Goal: Communication & Community: Answer question/provide support

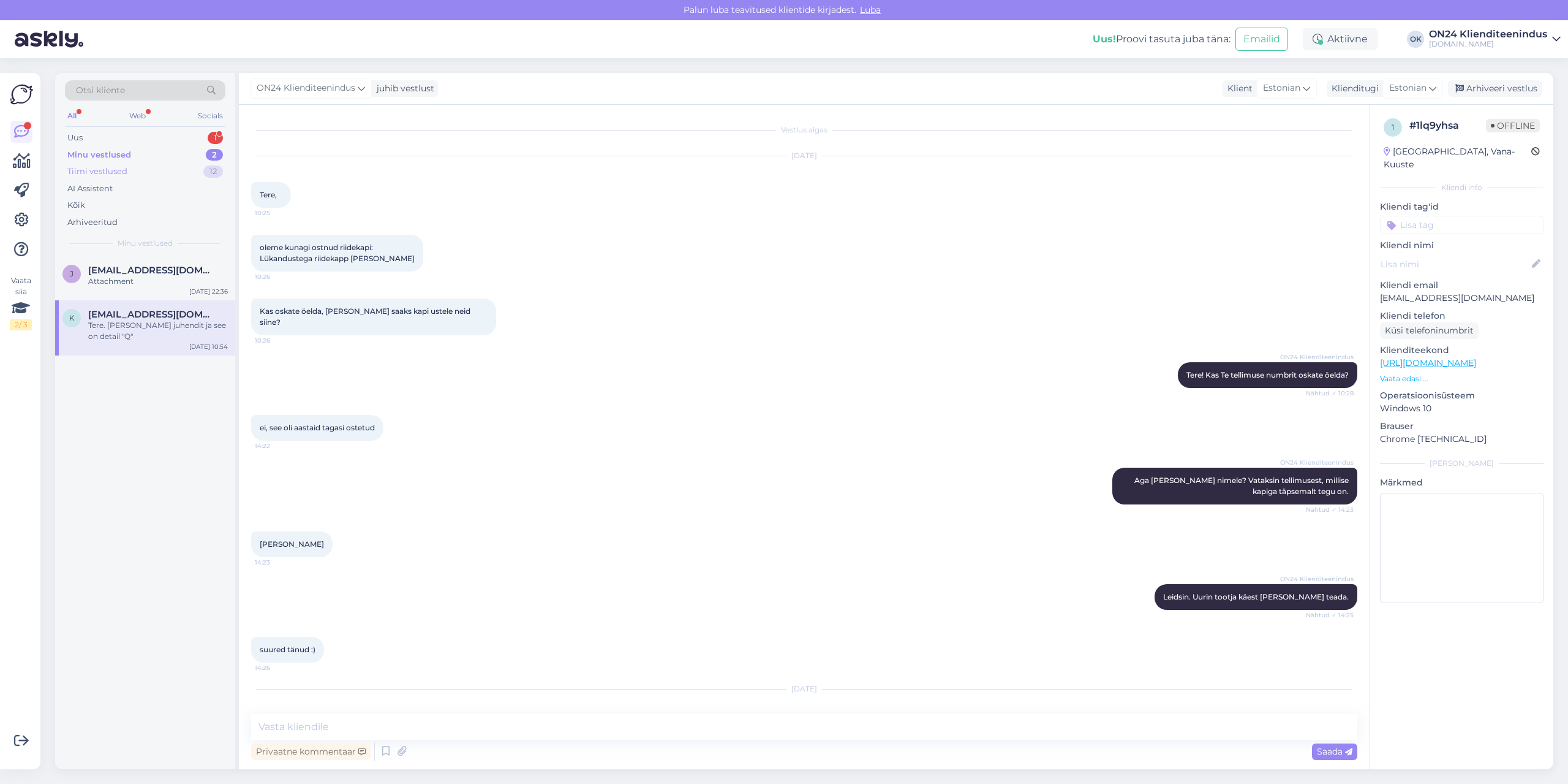
scroll to position [278, 0]
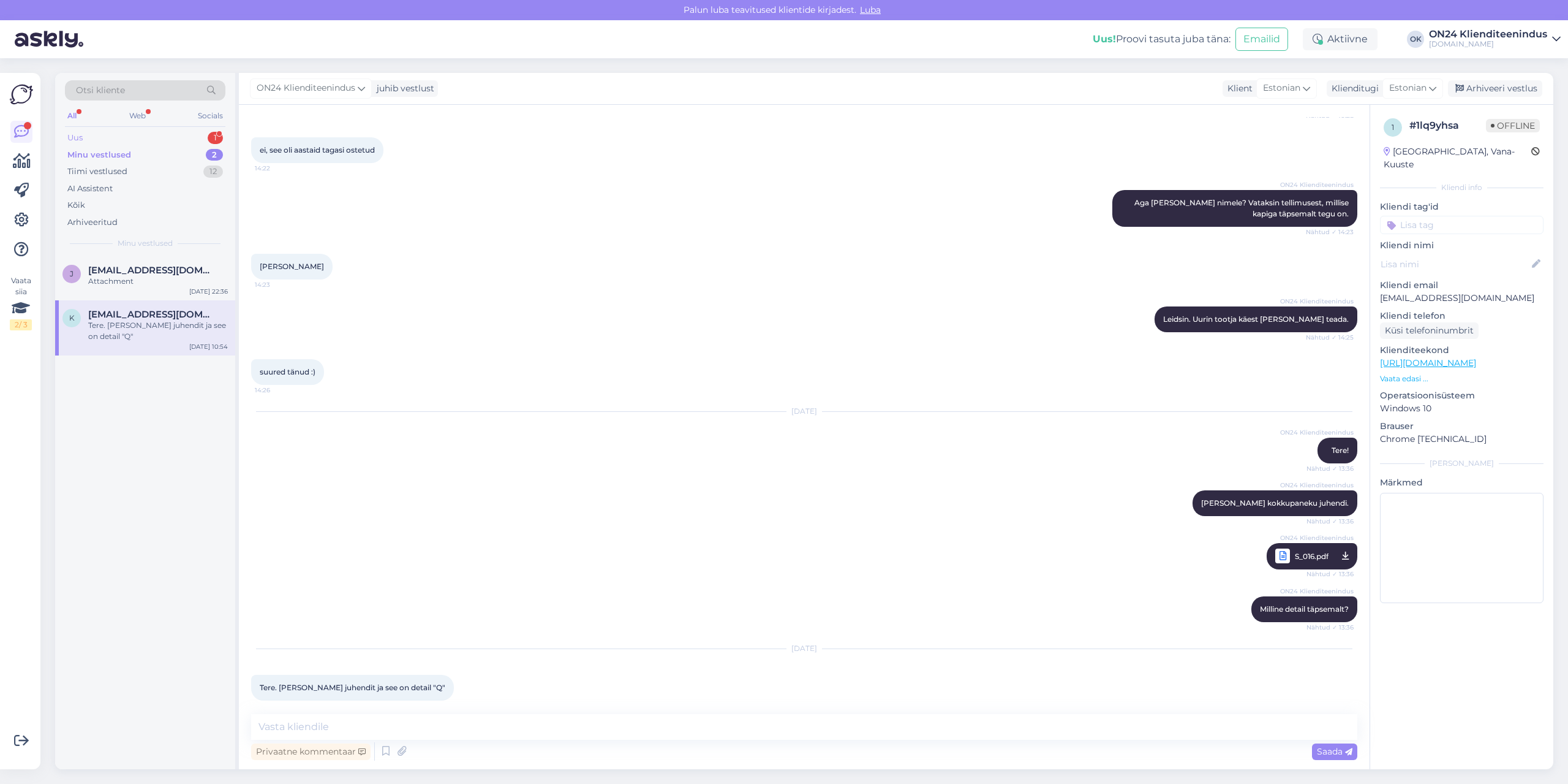
click at [125, 140] on div "Uus 1" at bounding box center [146, 138] width 161 height 17
click at [141, 285] on div "Tere, kui paks on selle toote madrats? [URL][DOMAIN_NAME] [GEOGRAPHIC_DATA] on …" at bounding box center [158, 287] width 140 height 22
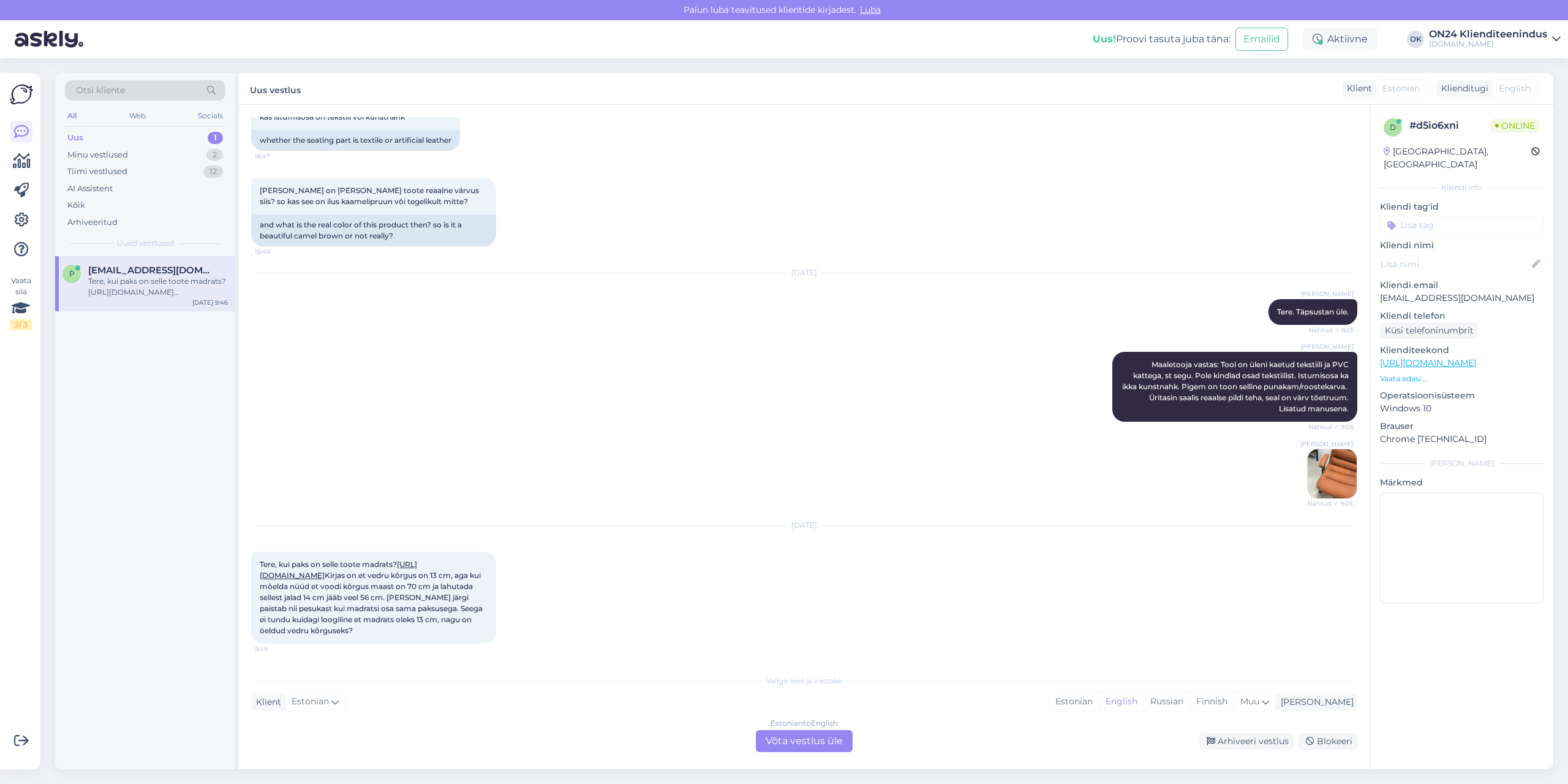
click at [417, 563] on link "[URL][DOMAIN_NAME]" at bounding box center [338, 569] width 157 height 20
click at [1099, 703] on div "Estonian" at bounding box center [1074, 702] width 50 height 18
click at [816, 736] on div "Estonian to Estonian Võta vestlus üle" at bounding box center [804, 741] width 97 height 22
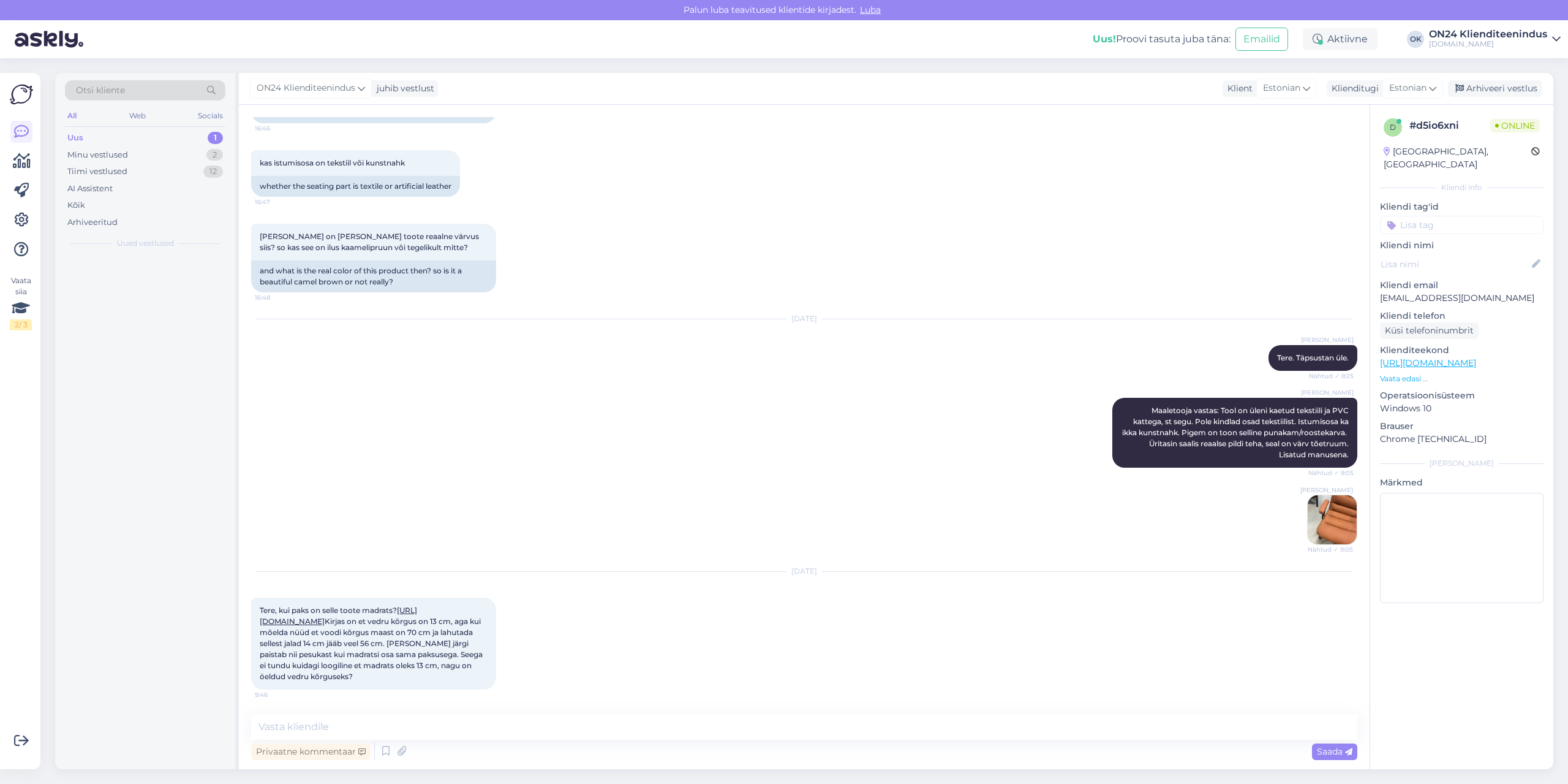
scroll to position [245, 0]
click at [411, 726] on textarea at bounding box center [804, 726] width 1106 height 26
paste textarea "Voodi kattemadrats on poroloonist [PERSON_NAME] paksus on 7 cm"
type textarea "Tere! Voodi kattemadrats on poroloonist [PERSON_NAME] paksus on 7 cm."
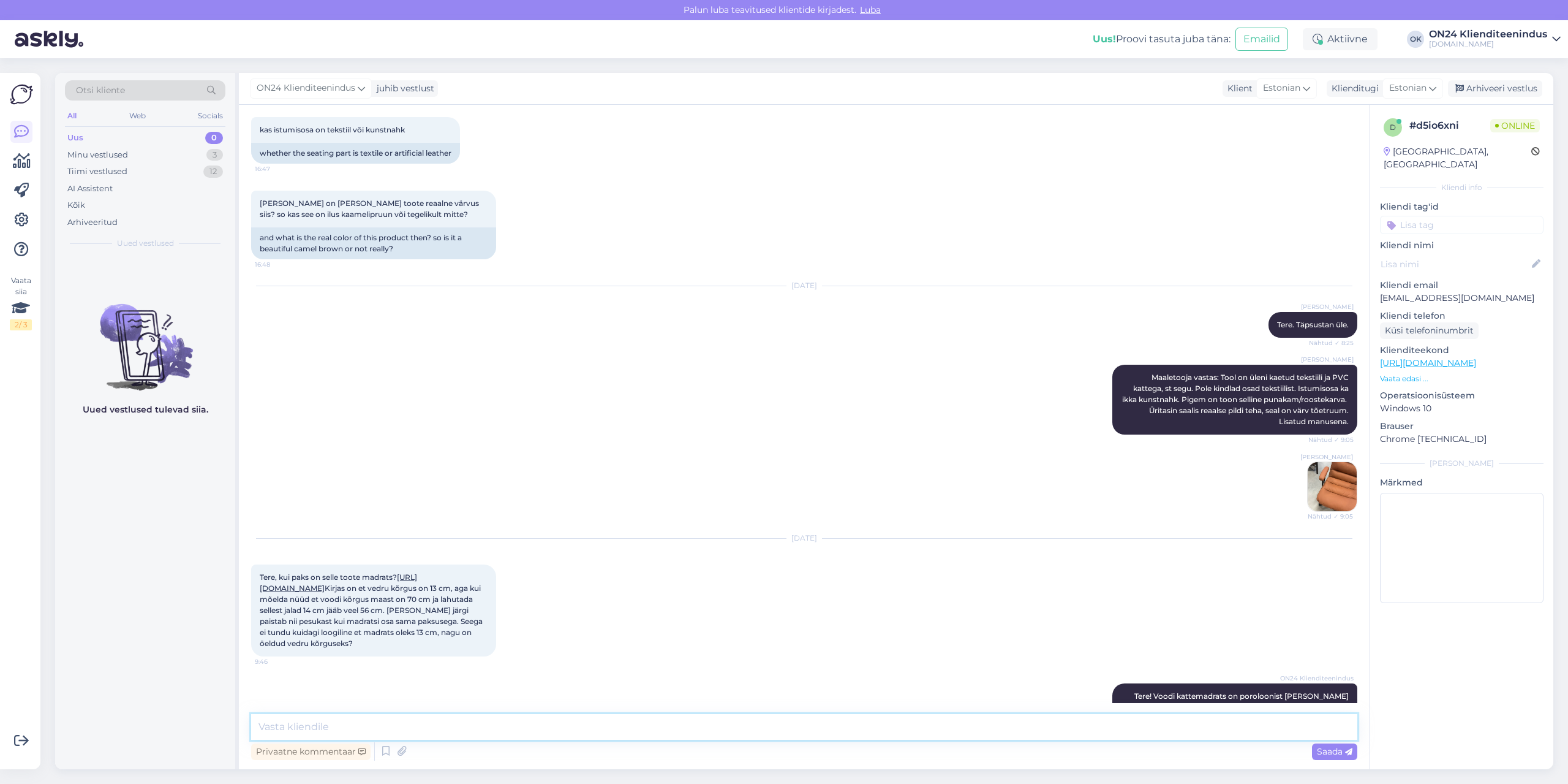
scroll to position [309, 0]
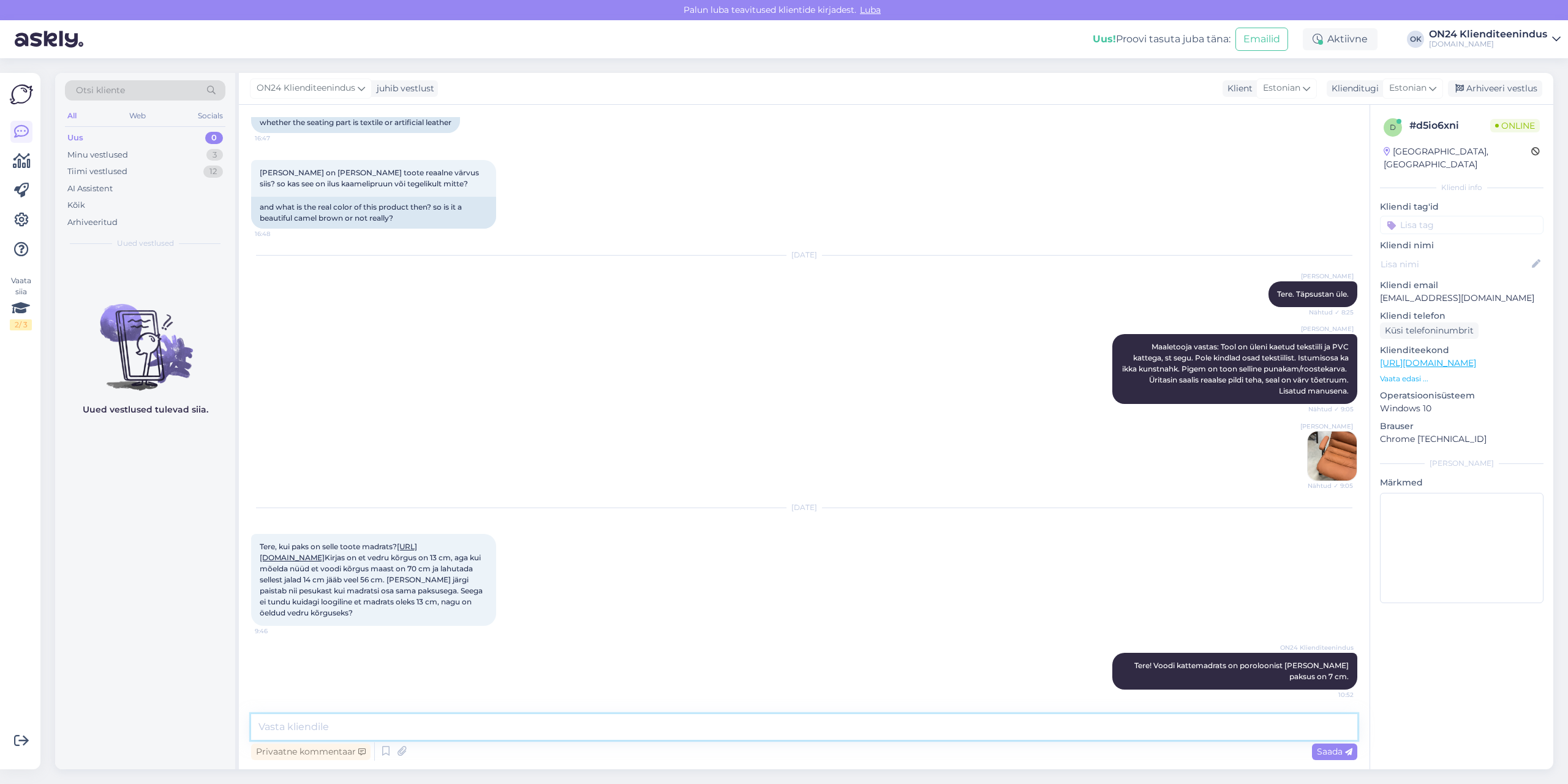
click at [416, 722] on textarea at bounding box center [804, 726] width 1106 height 26
type textarea "Või mõtlete seda osa?"
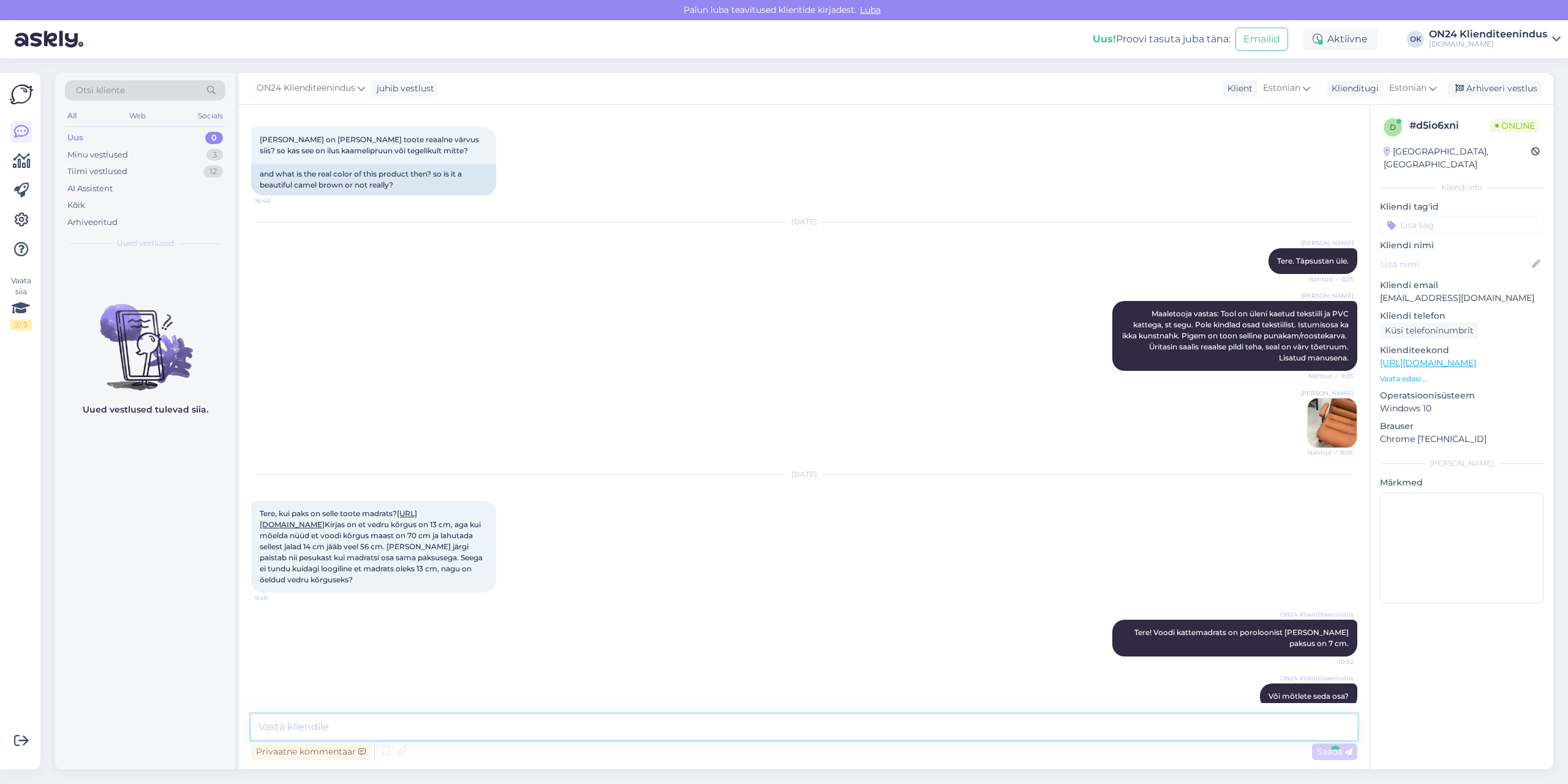
scroll to position [361, 0]
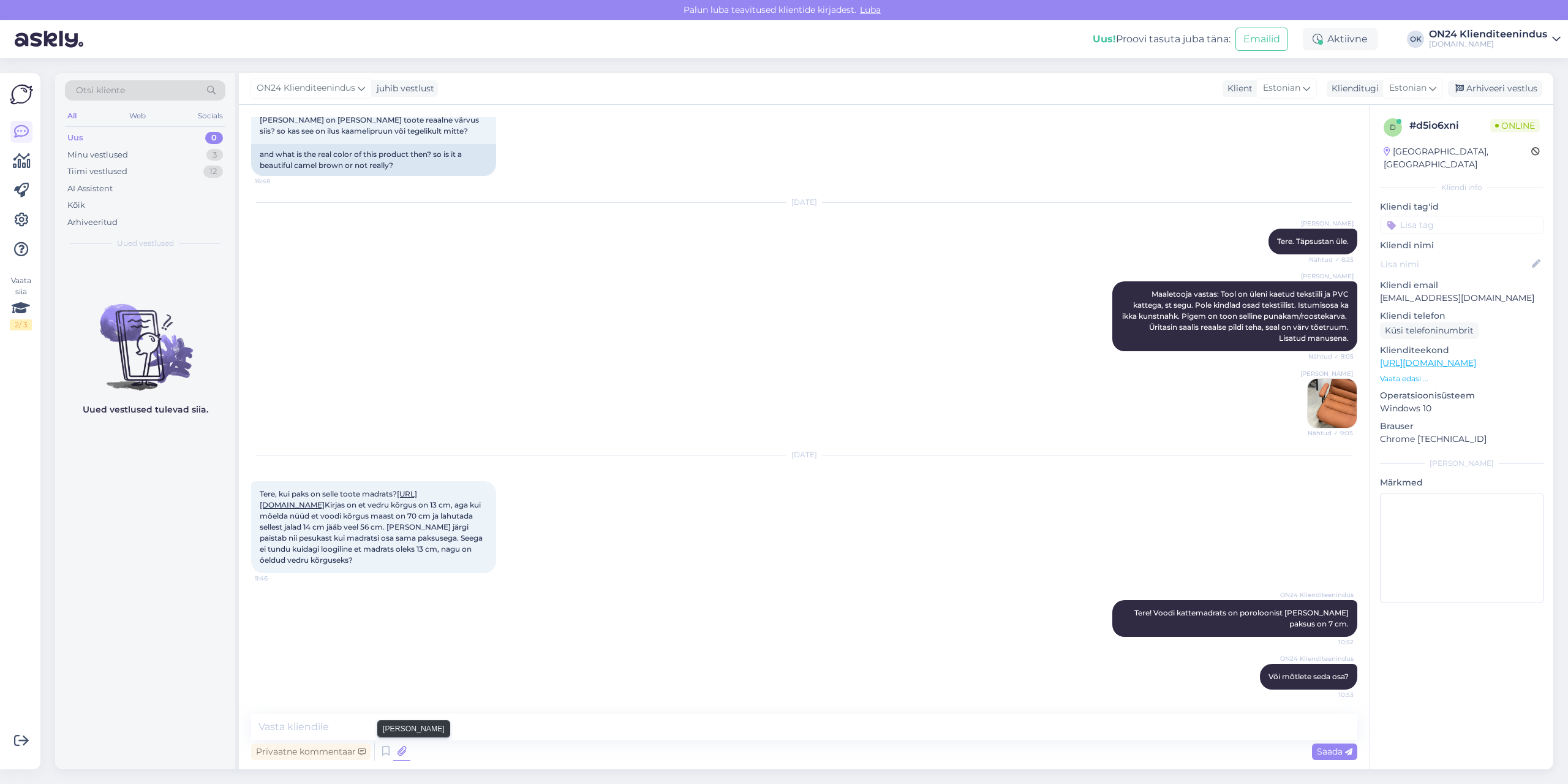
click at [405, 753] on icon at bounding box center [402, 750] width 17 height 18
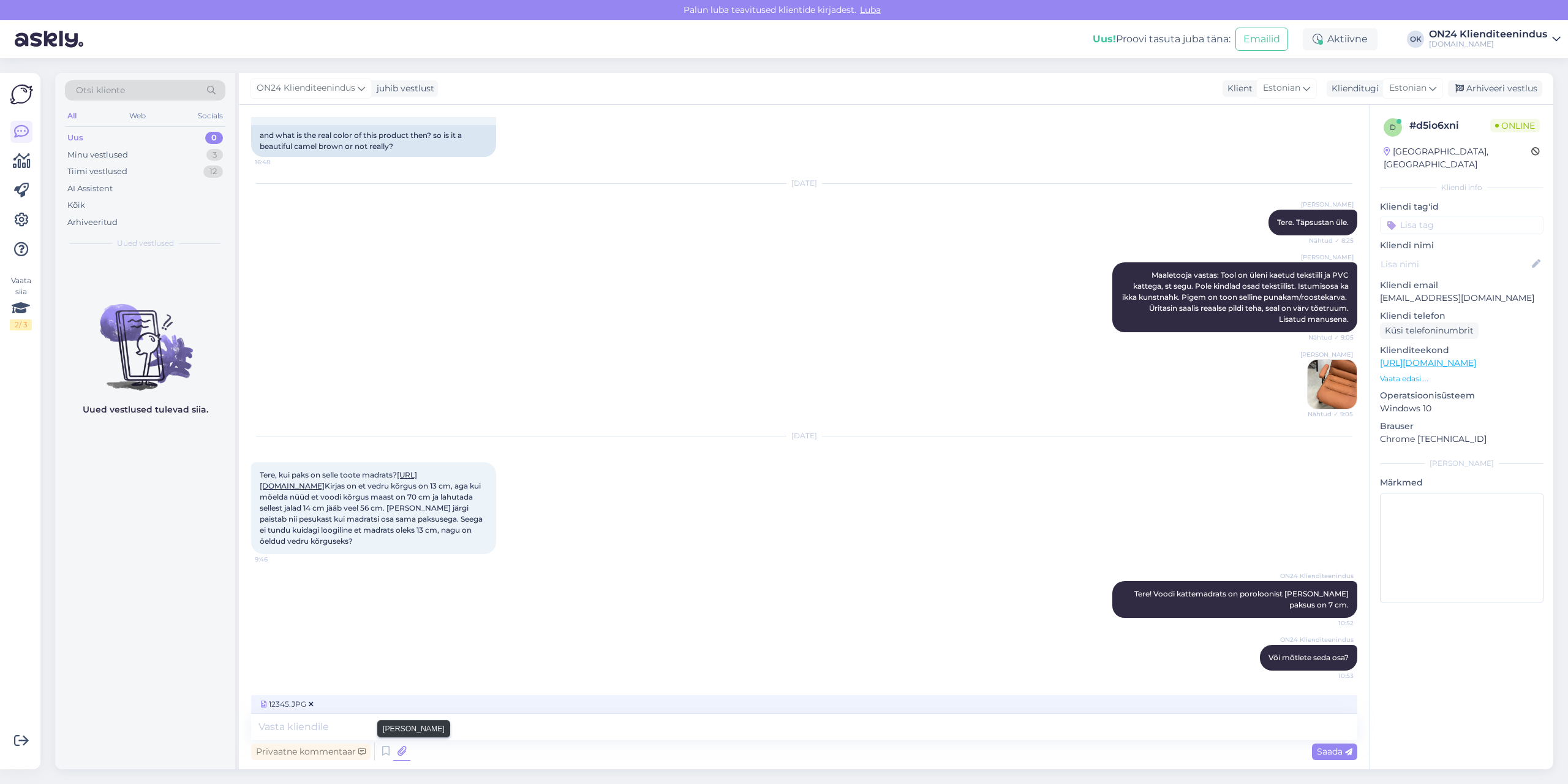
click at [1330, 751] on span "Saada" at bounding box center [1334, 751] width 35 height 12
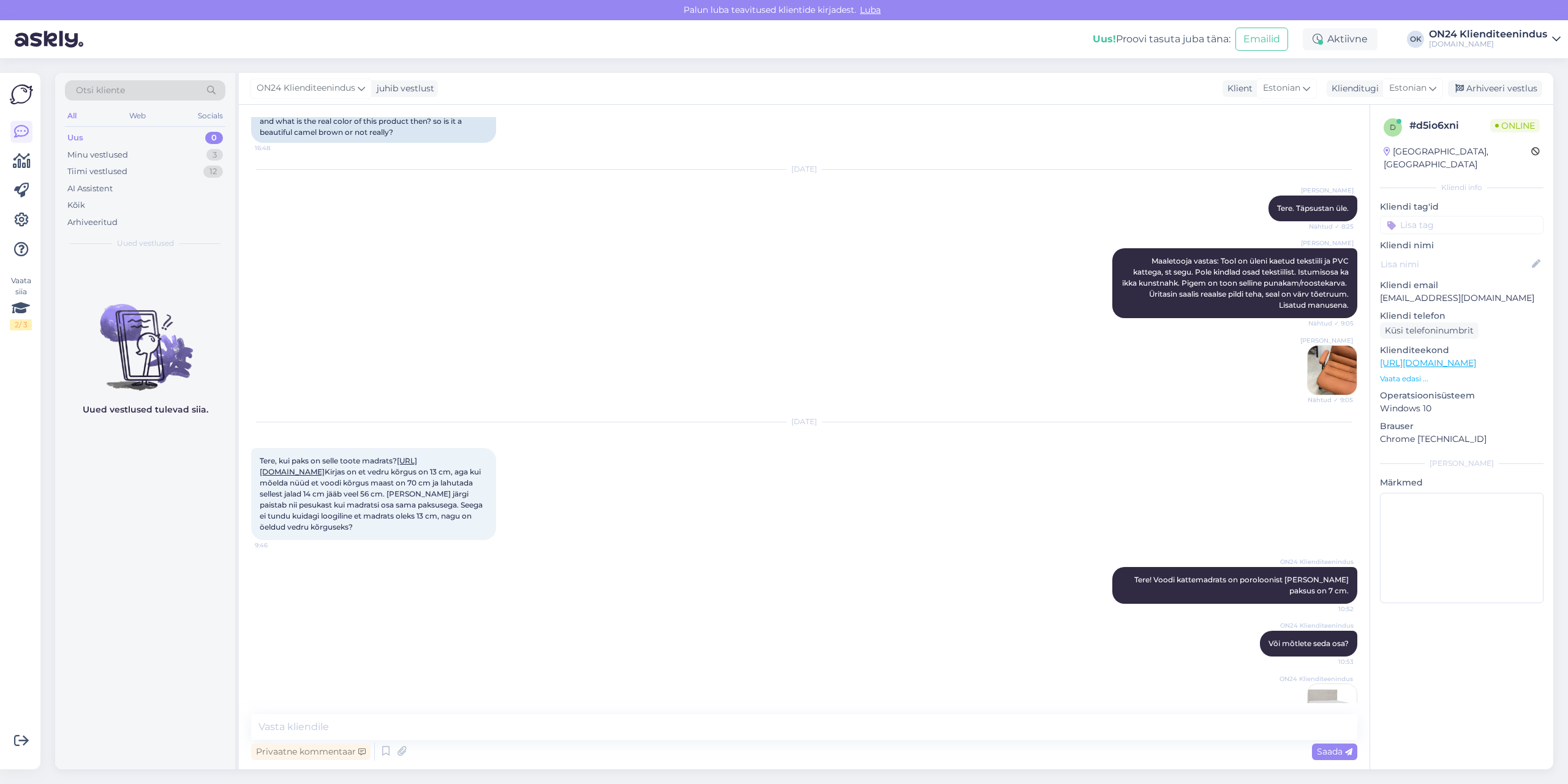
scroll to position [439, 0]
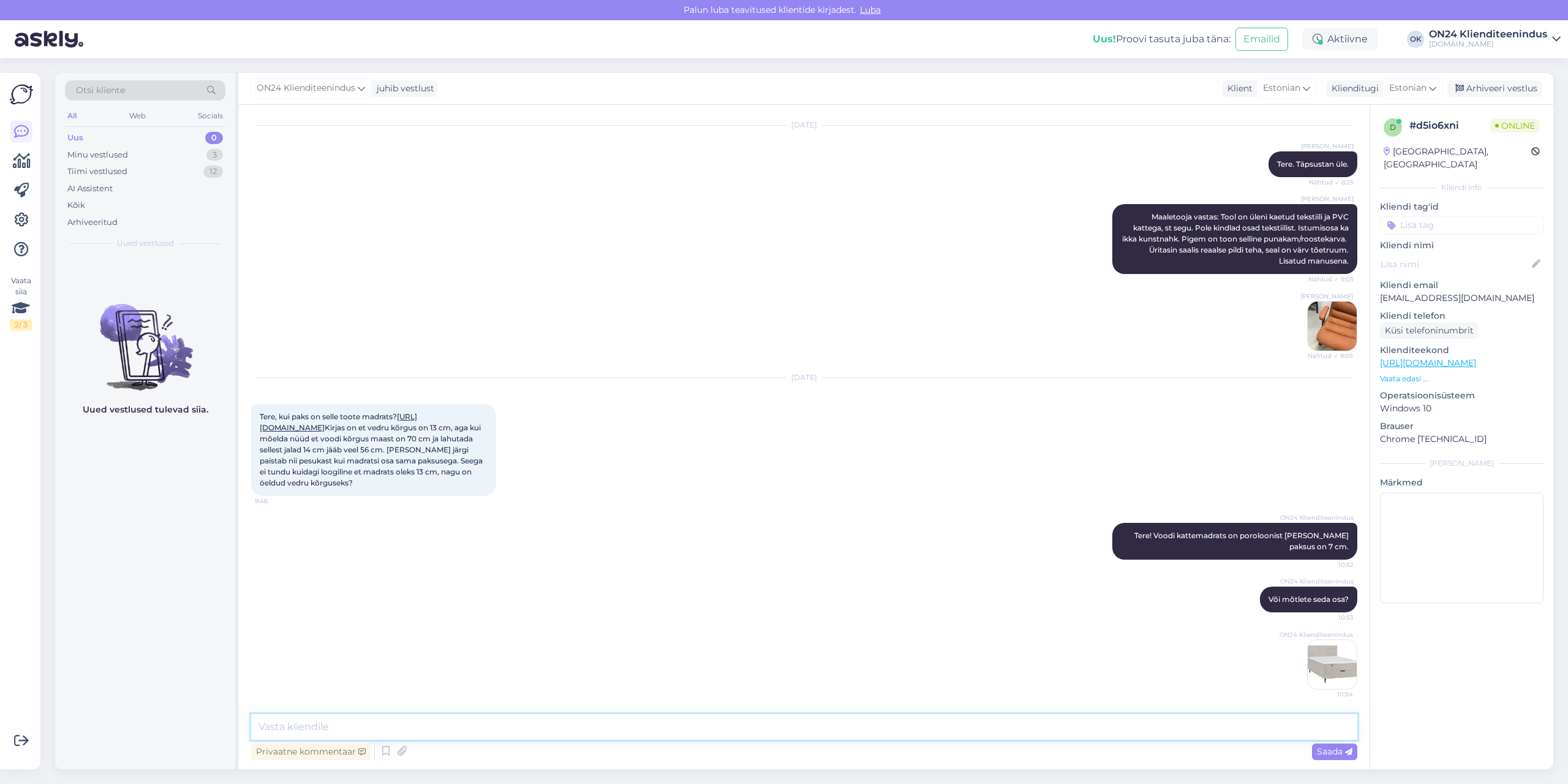
click at [1255, 735] on textarea at bounding box center [804, 726] width 1106 height 26
type textarea "M"
click at [1321, 658] on img at bounding box center [1331, 664] width 49 height 49
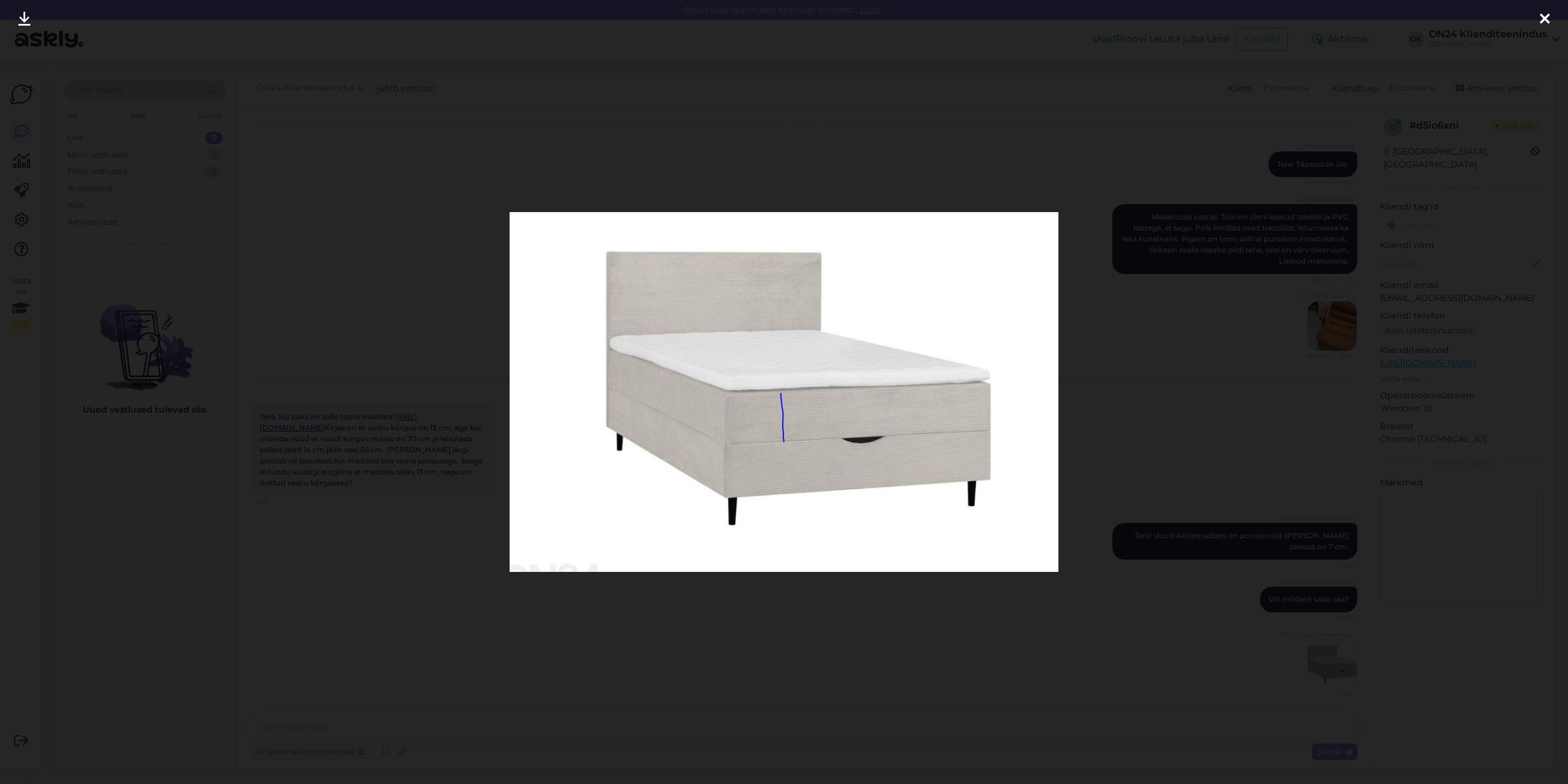
click at [1057, 644] on div at bounding box center [784, 392] width 1568 height 784
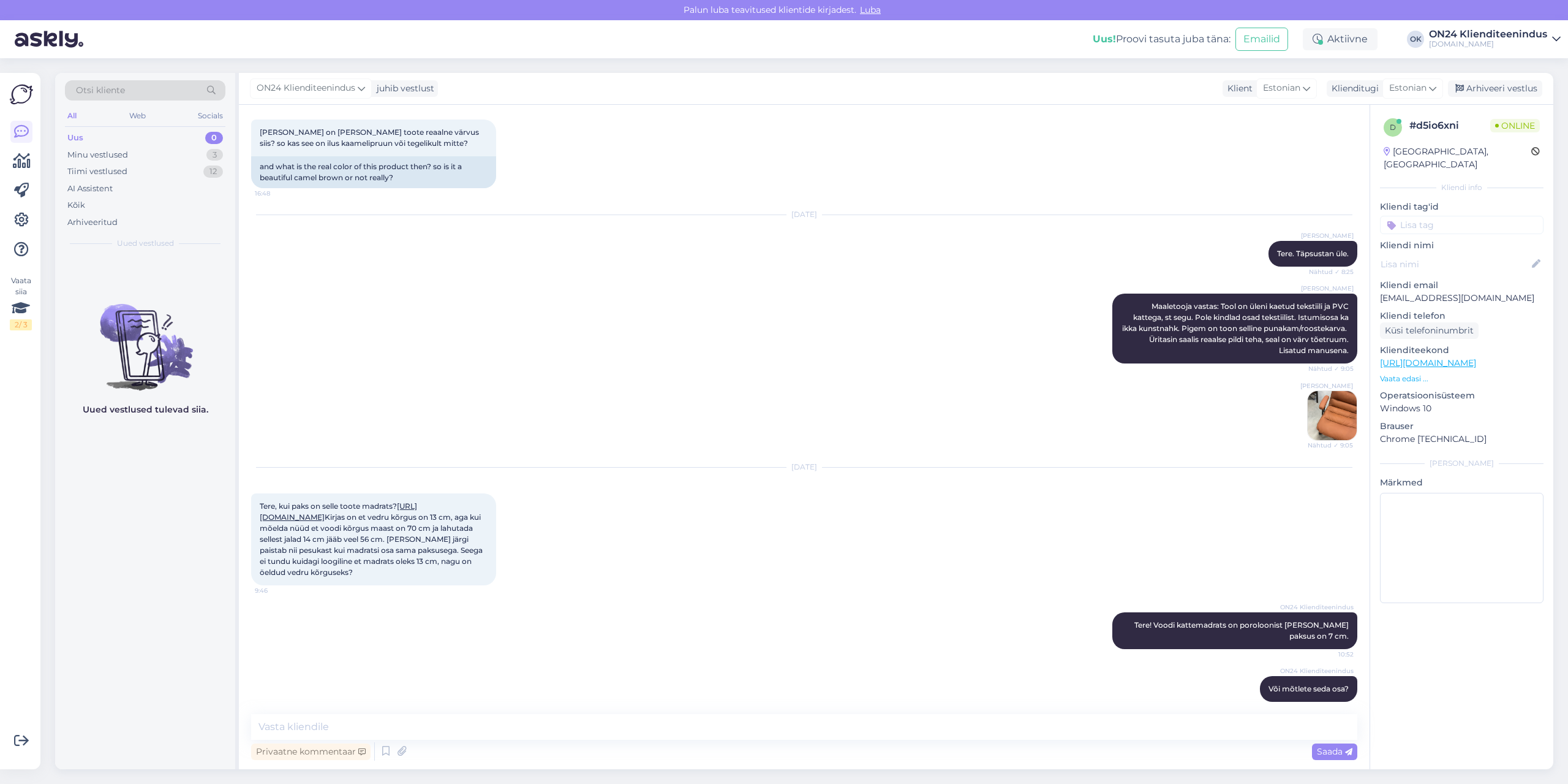
scroll to position [378, 0]
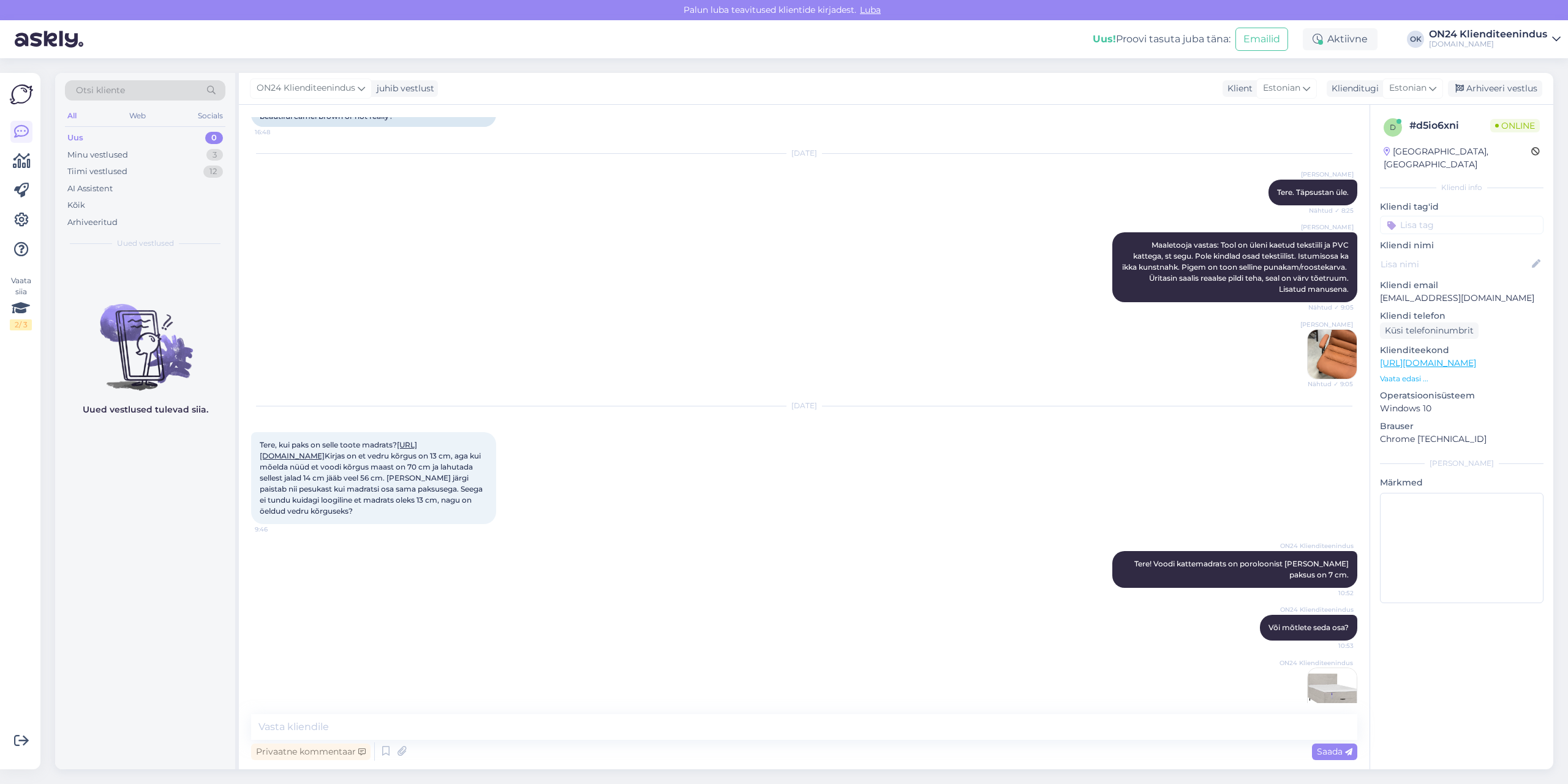
click at [1329, 372] on img at bounding box center [1331, 354] width 49 height 49
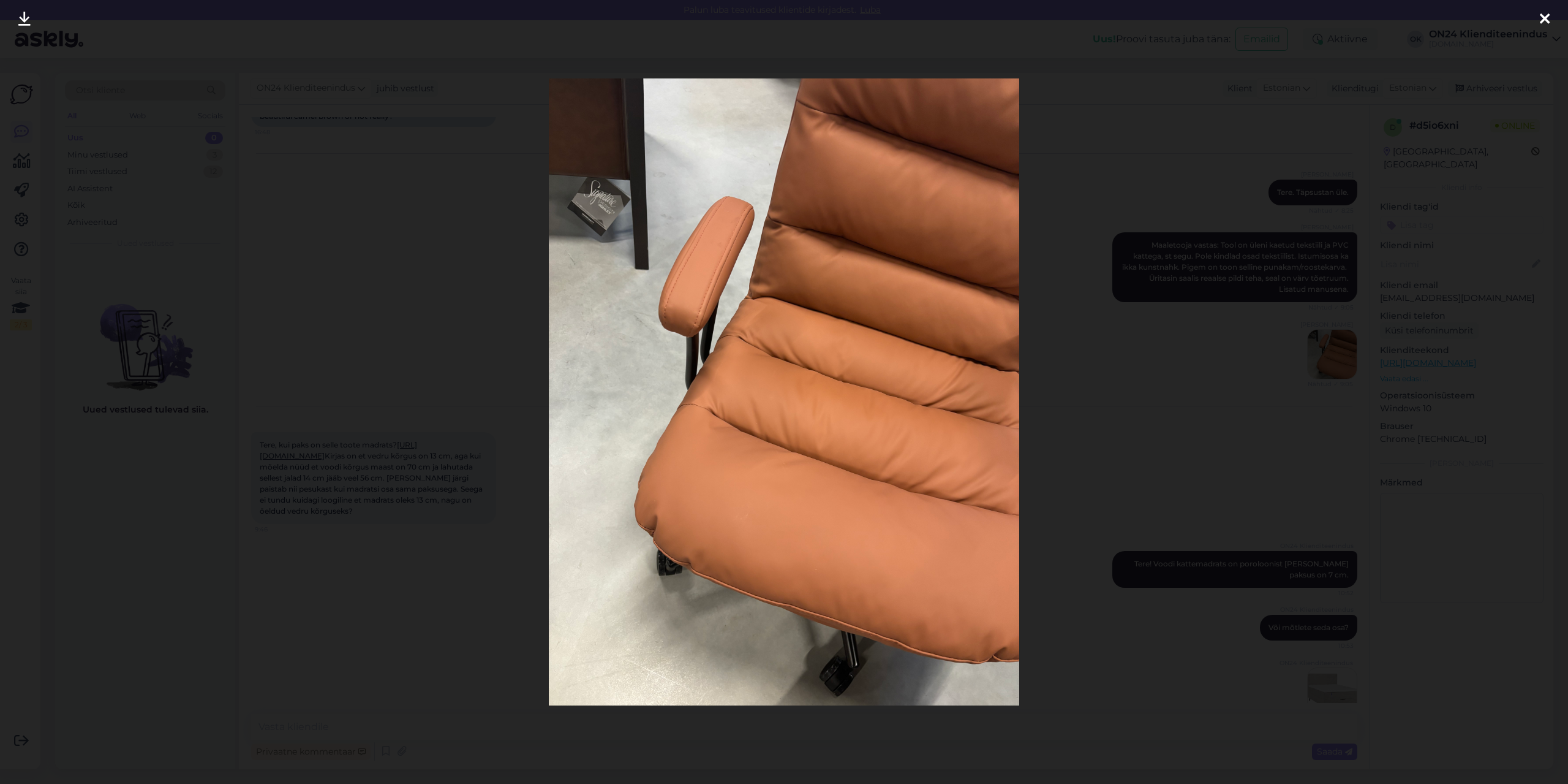
click at [429, 429] on div at bounding box center [784, 392] width 1568 height 784
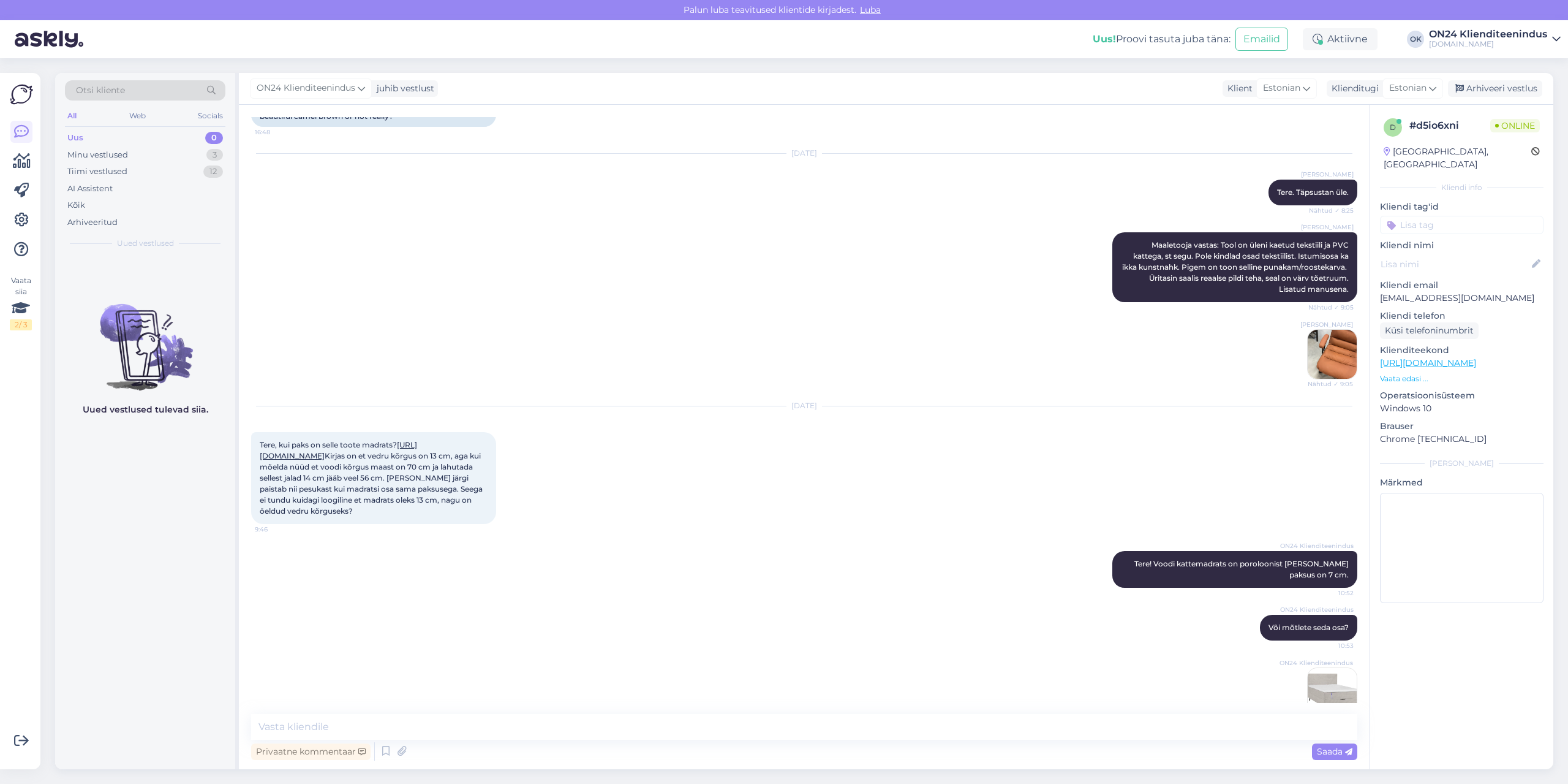
scroll to position [439, 0]
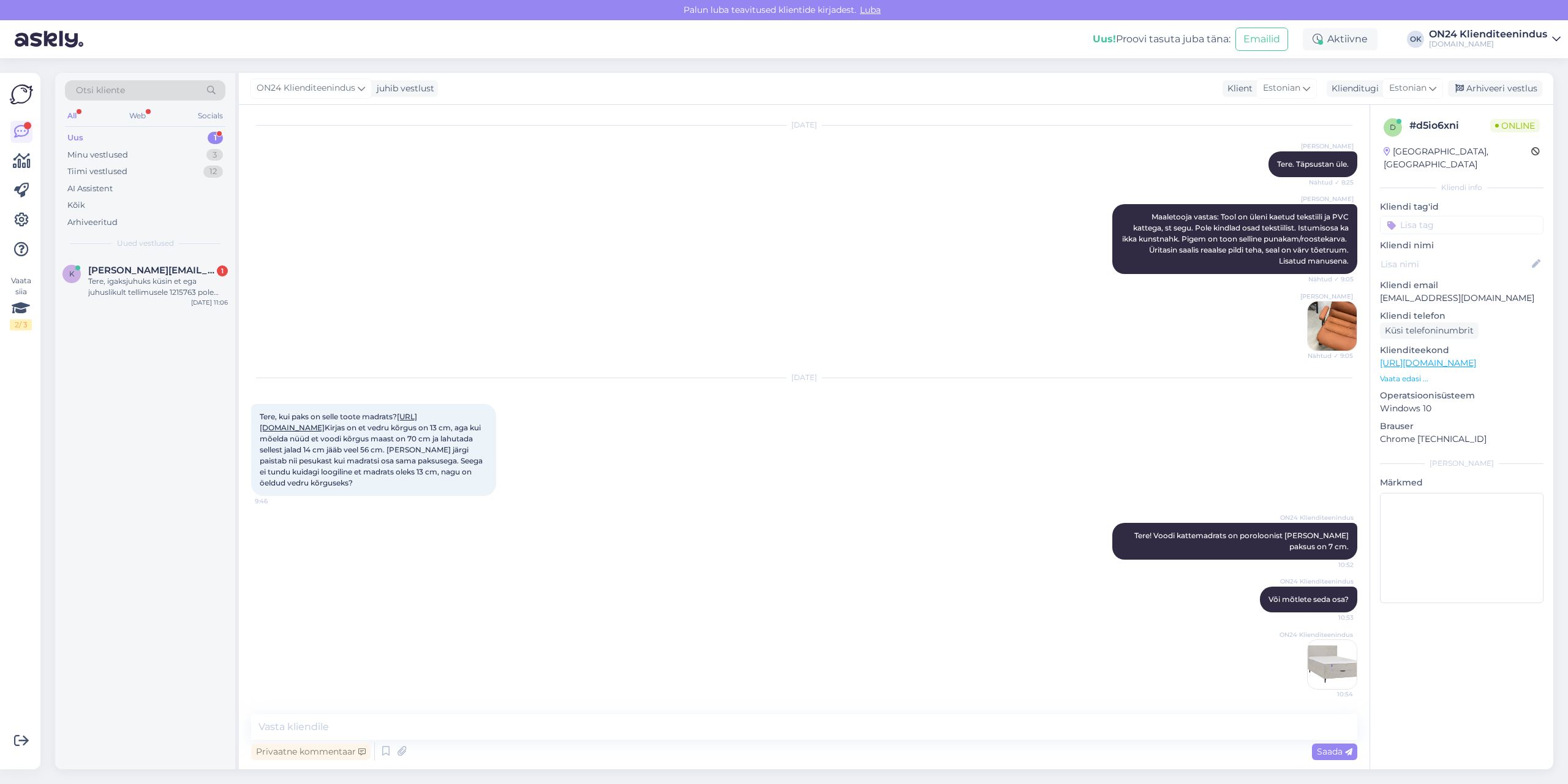
click at [160, 140] on div "Uus 1" at bounding box center [146, 138] width 161 height 17
click at [160, 261] on div "k [PERSON_NAME][EMAIL_ADDRESS][DOMAIN_NAME] 1 Tere, igaksjuhuks küsin et ega ju…" at bounding box center [146, 284] width 180 height 56
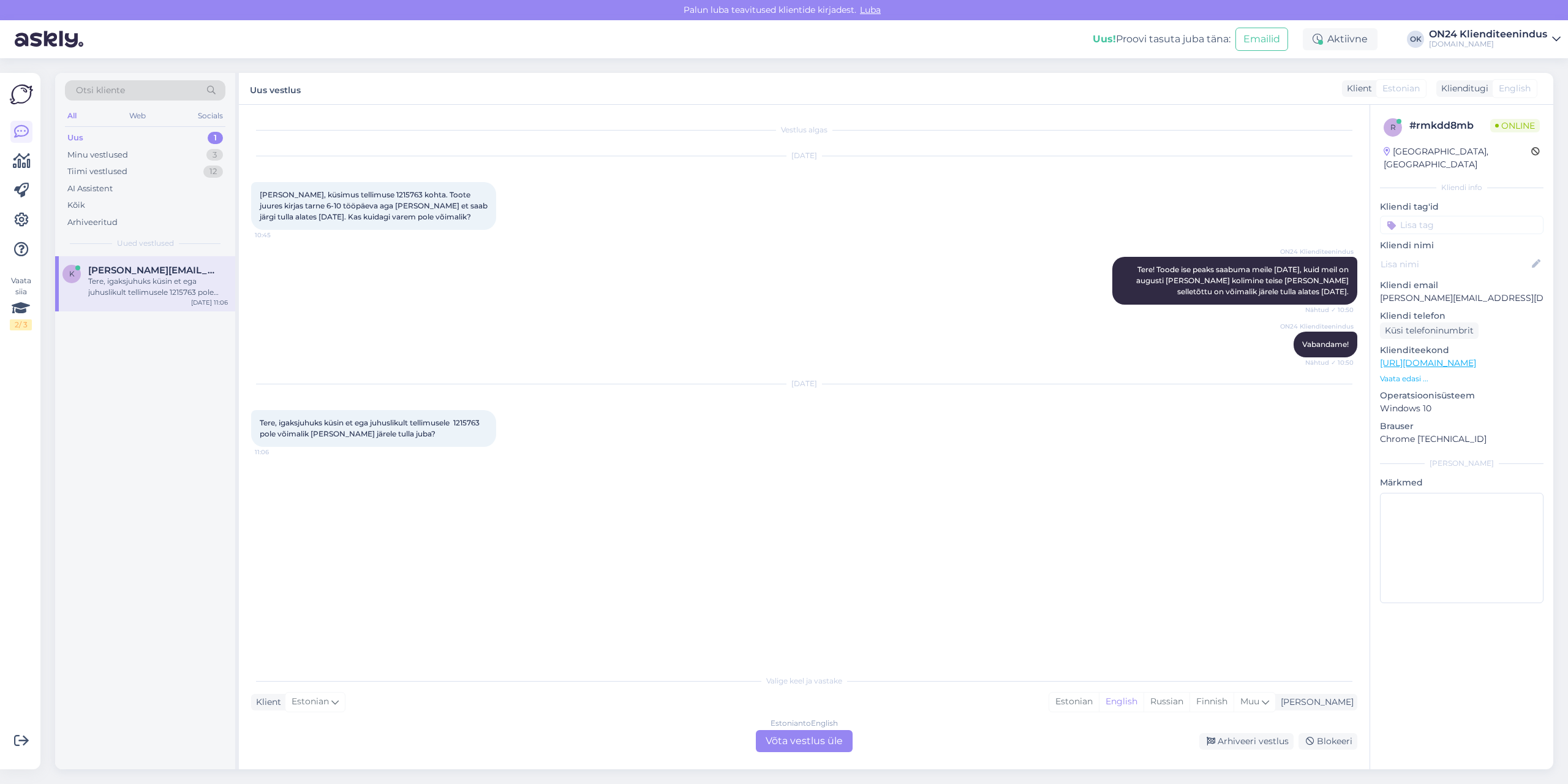
scroll to position [0, 0]
click at [470, 424] on span "Tere, igaksjuhuks küsin et ega juhuslikult tellimusele 1215763 pole võimalik [P…" at bounding box center [370, 427] width 221 height 20
copy span "1215763"
click at [1106, 691] on div "Valige [PERSON_NAME] vastake Klient Estonian Mina Estonian English Russian Finn…" at bounding box center [804, 710] width 1106 height 84
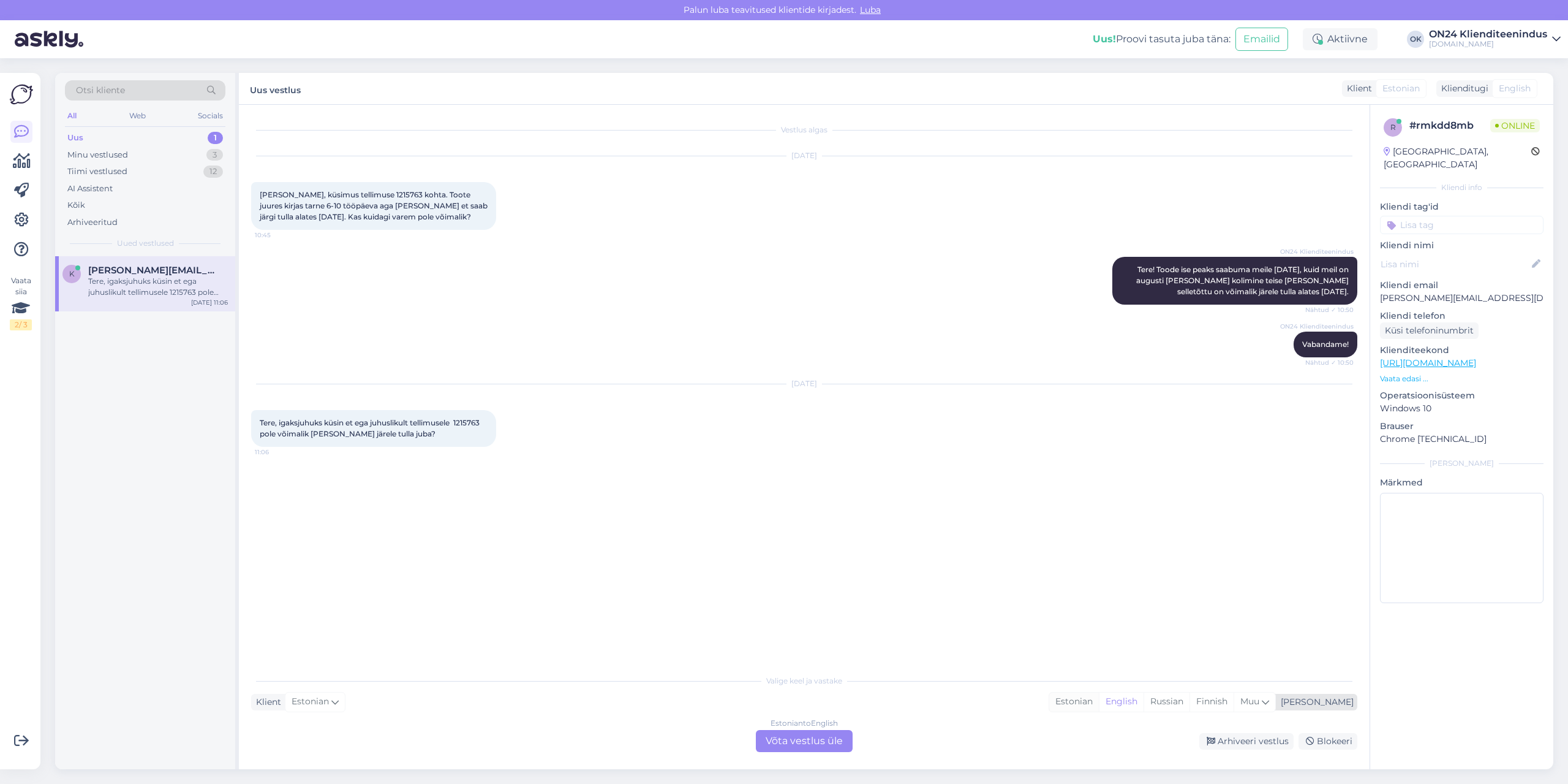
click at [1099, 701] on div "Estonian" at bounding box center [1074, 702] width 50 height 18
click at [807, 738] on div "Estonian to Estonian Võta vestlus üle" at bounding box center [804, 741] width 97 height 22
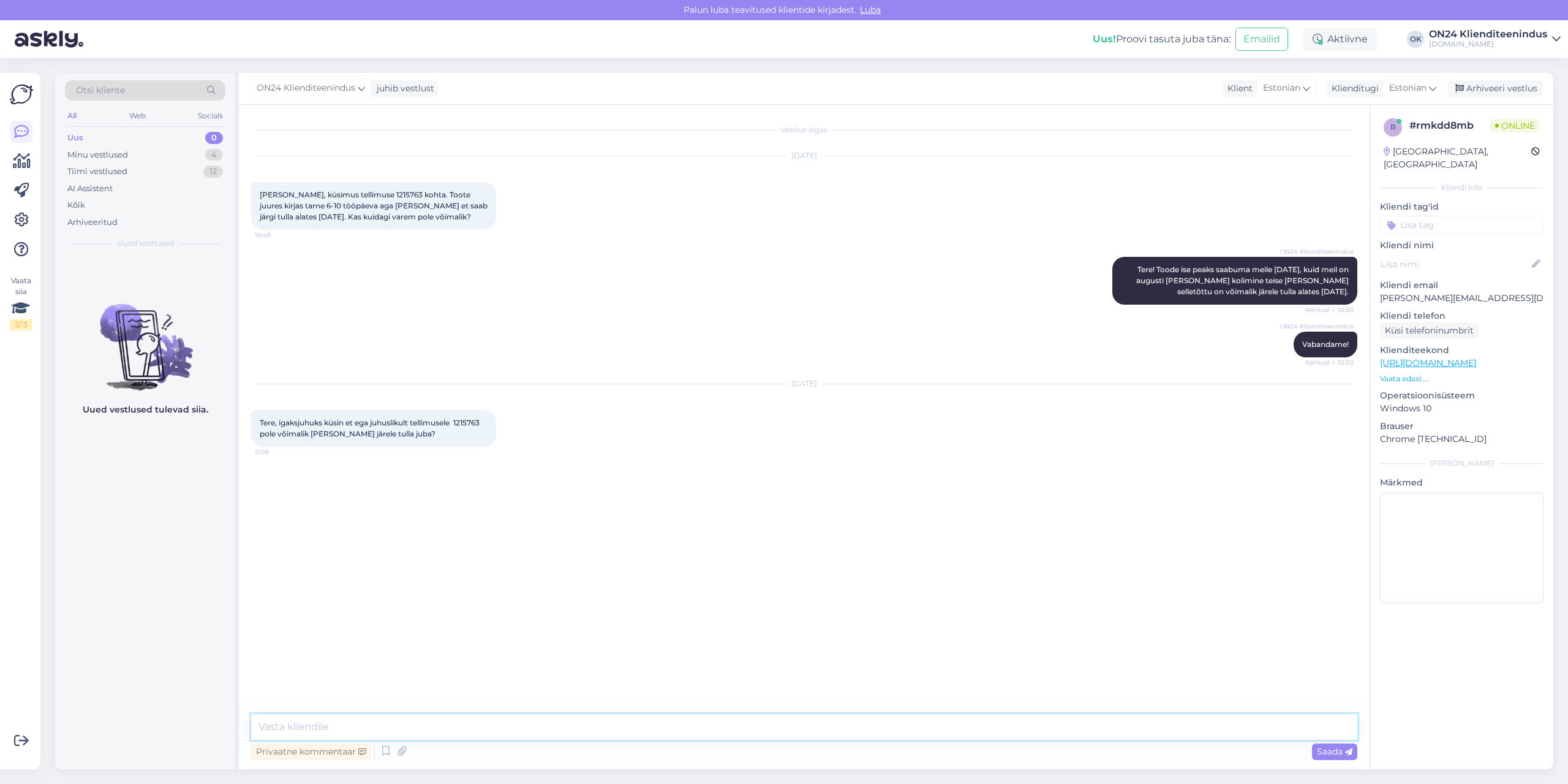
click at [807, 738] on textarea at bounding box center [804, 726] width 1106 height 26
click at [768, 722] on textarea "Tere! Saabus hetk tagasi meie lattu. Võite järele tulla. Meie ladu asub uuel aa…" at bounding box center [804, 726] width 1106 height 26
paste textarea "[STREET_ADDRESS][PERSON_NAME]."
type textarea "Tere! Saabus hetk tagasi meie lattu. Võite järele tulla. Meie ladu asub uuel aa…"
click at [1322, 749] on span "Saada" at bounding box center [1334, 751] width 35 height 12
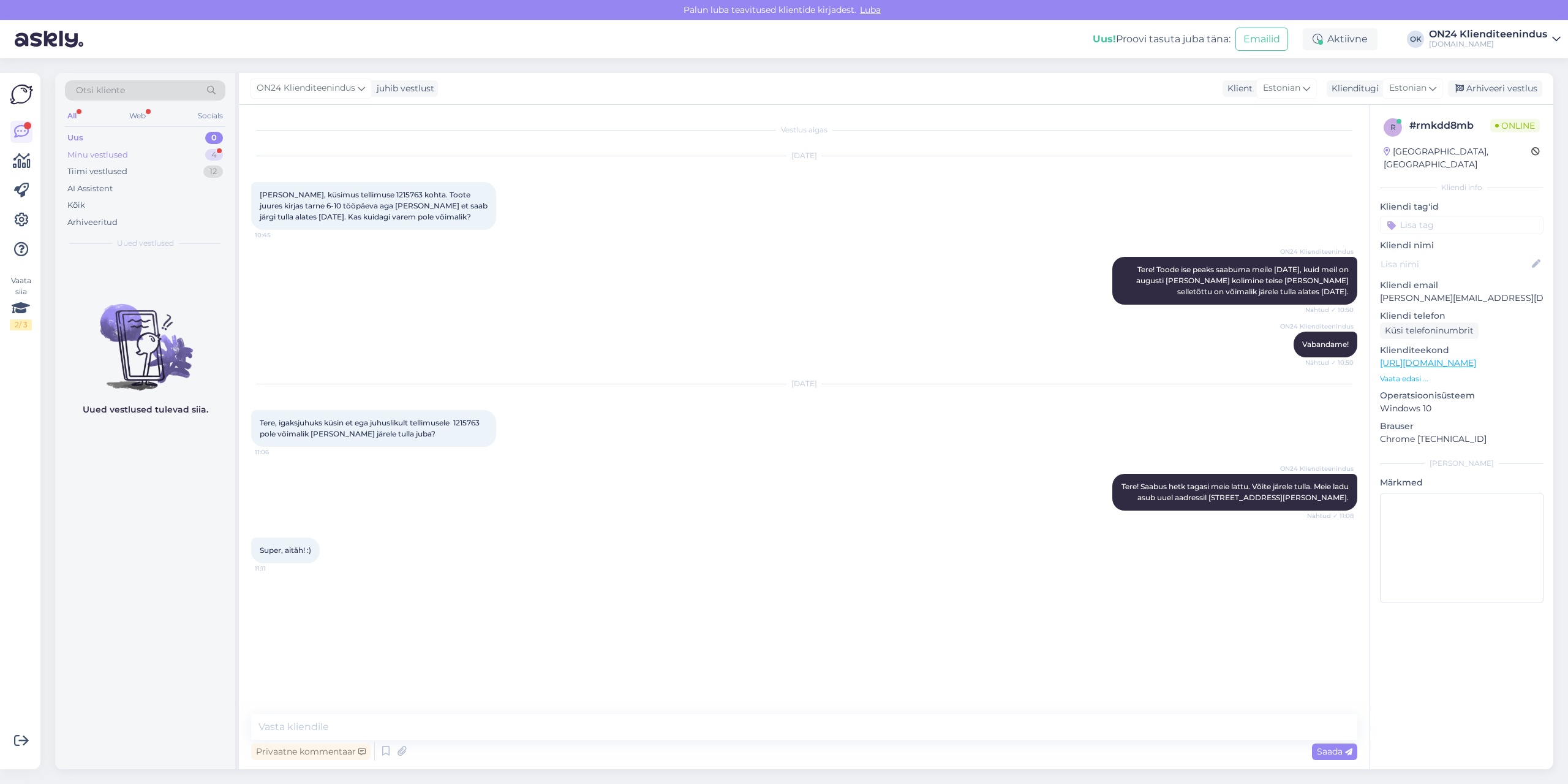
click at [130, 150] on div "Minu vestlused 4" at bounding box center [146, 155] width 161 height 17
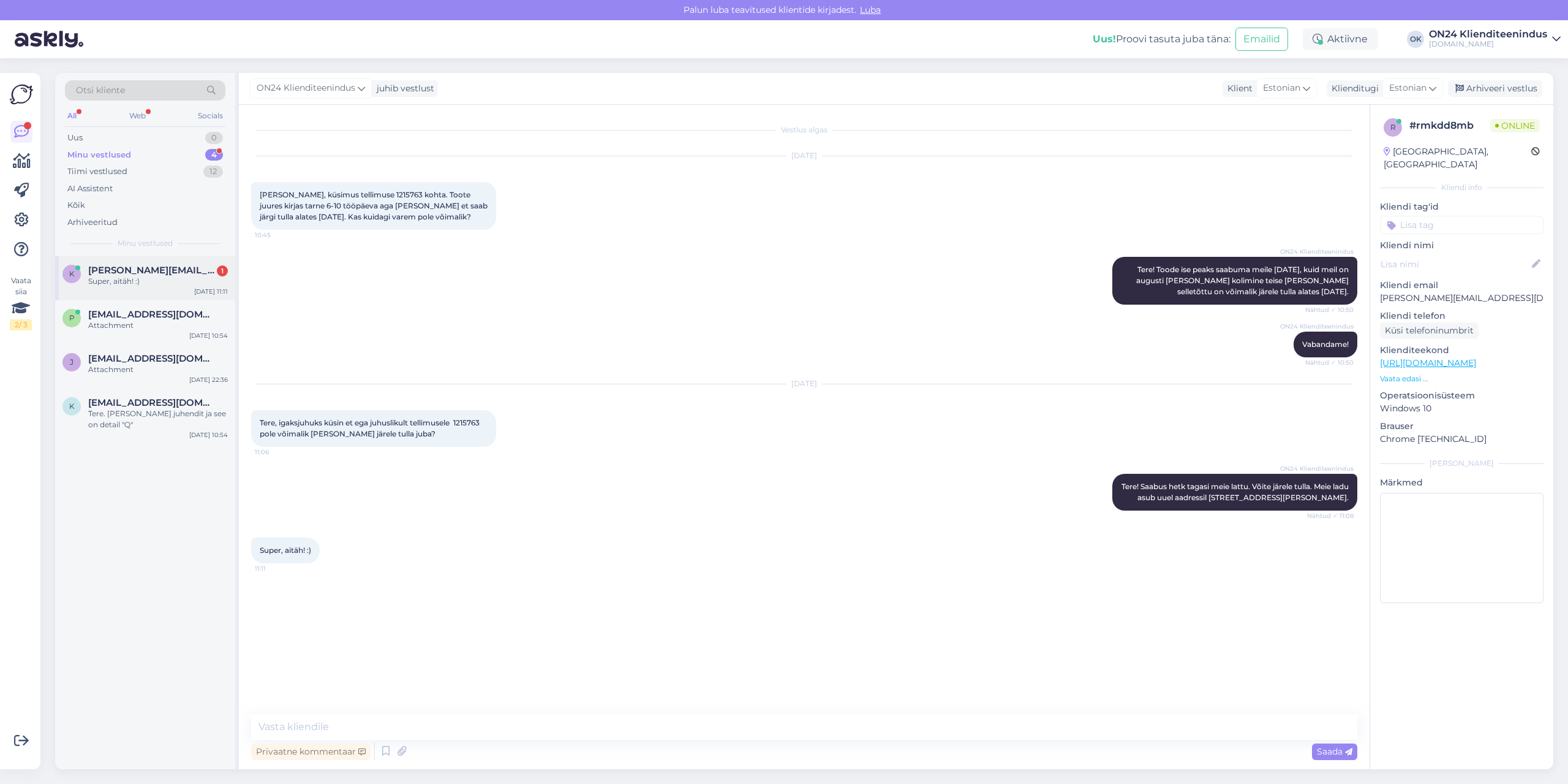
click at [164, 273] on span "[PERSON_NAME][EMAIL_ADDRESS][DOMAIN_NAME]" at bounding box center [151, 270] width 127 height 12
click at [326, 728] on textarea at bounding box center [804, 726] width 1106 height 26
type textarea "Kena päeva jätku!"
click at [1493, 94] on div "Arhiveeri vestlus" at bounding box center [1495, 88] width 94 height 16
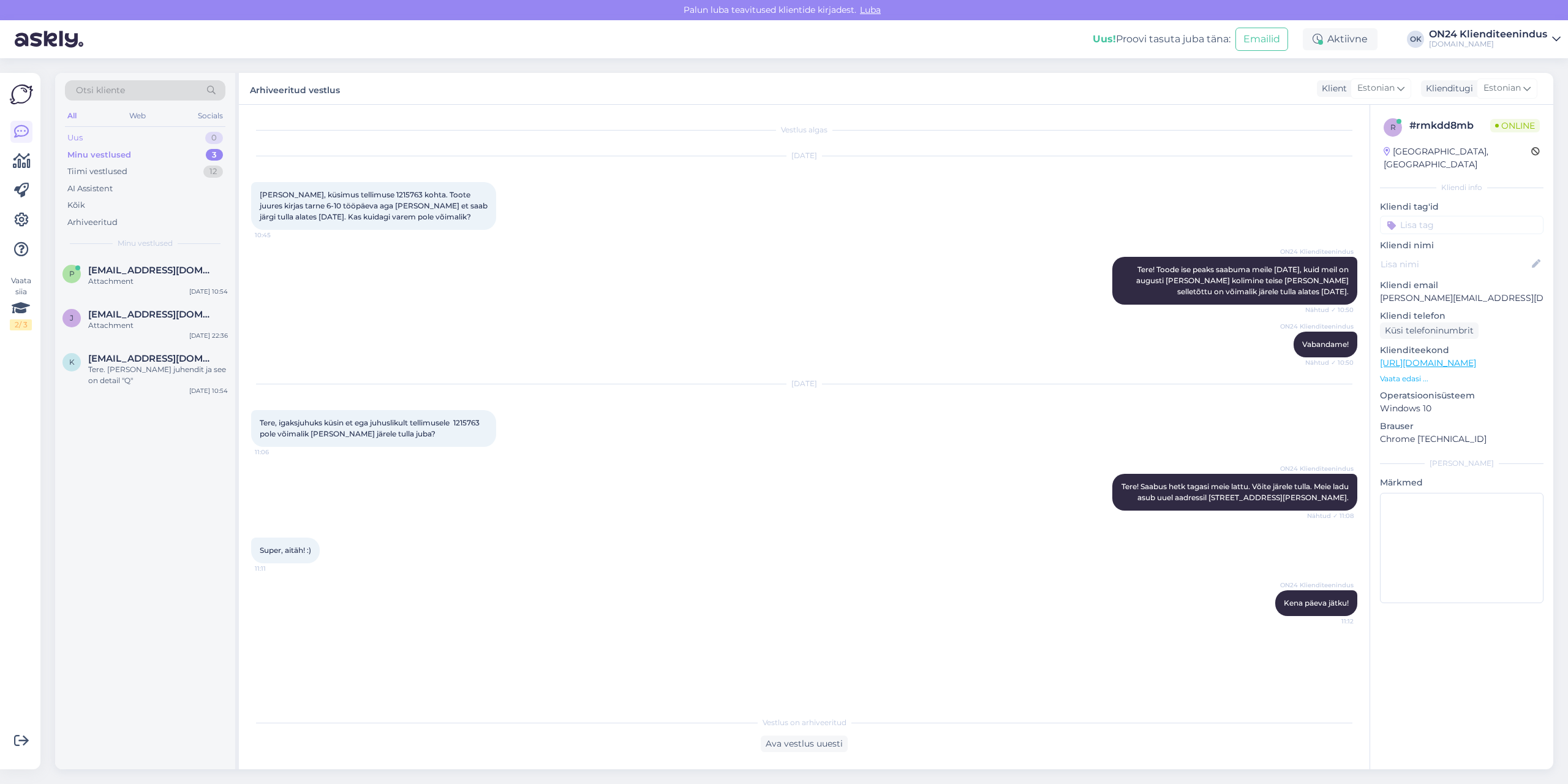
click at [146, 135] on div "Uus 0" at bounding box center [146, 138] width 161 height 17
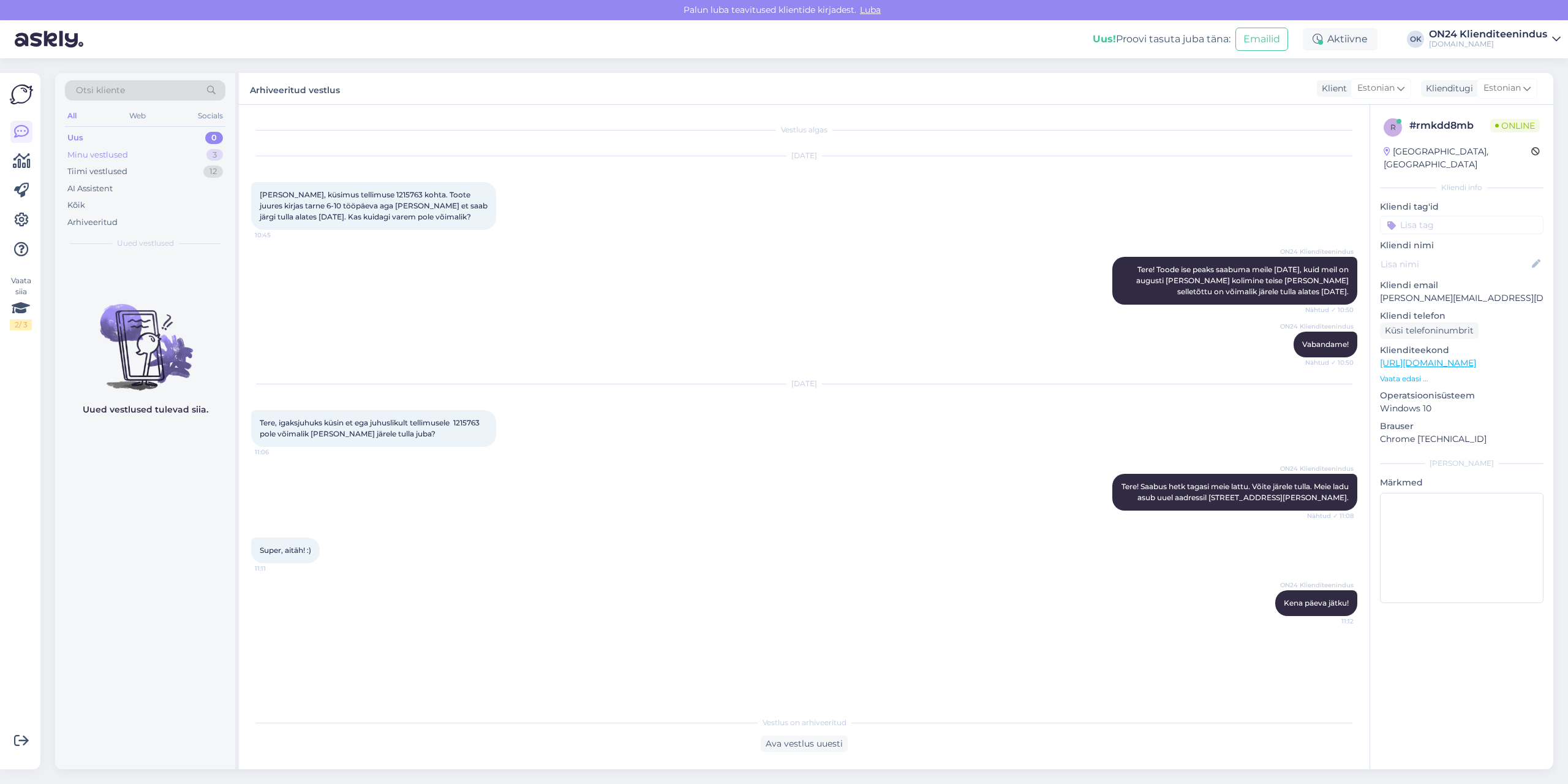
click at [139, 159] on div "Minu vestlused 3" at bounding box center [146, 155] width 161 height 17
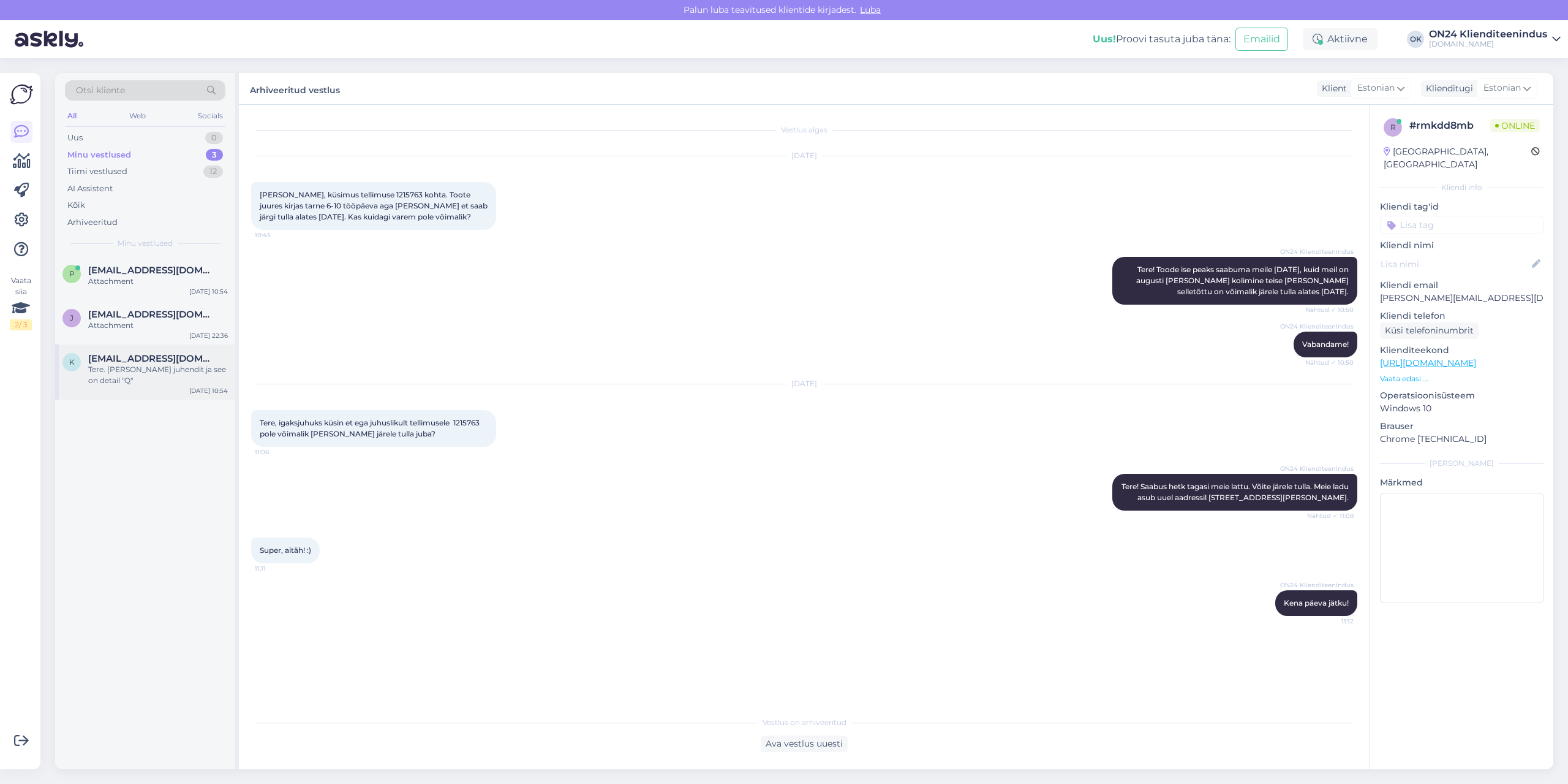
click at [109, 373] on div "Tere. [PERSON_NAME] juhendit ja see on detail "Q"" at bounding box center [158, 375] width 140 height 22
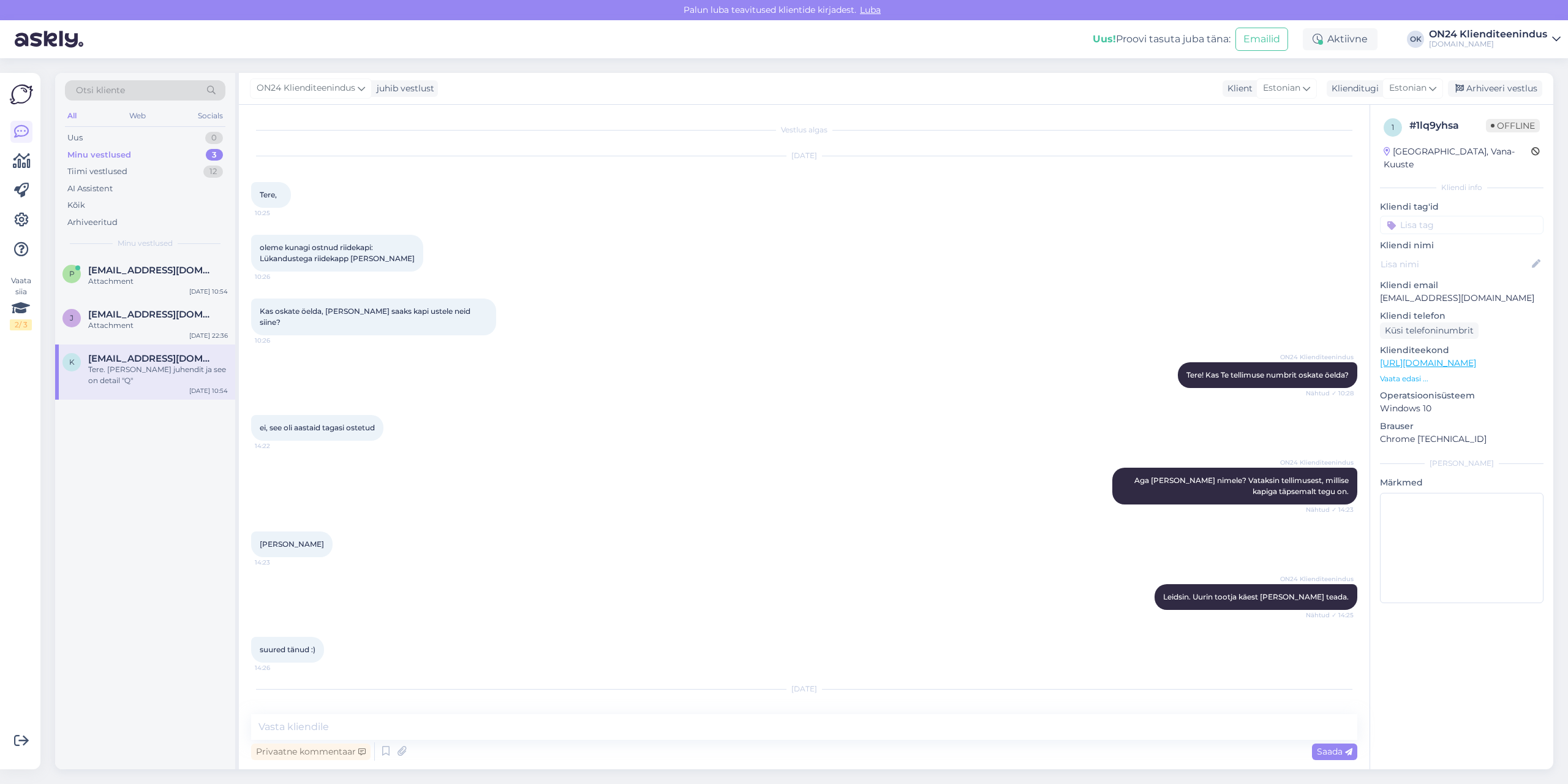
scroll to position [278, 0]
